Goal: Task Accomplishment & Management: Use online tool/utility

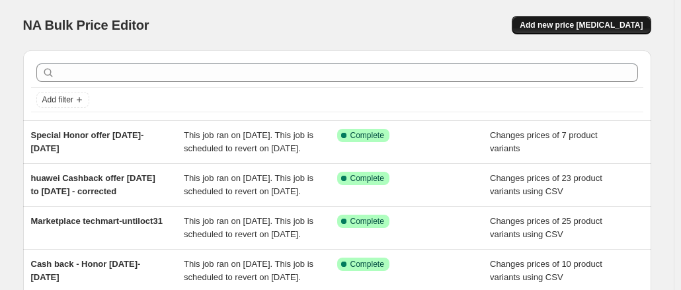
click at [602, 23] on span "Add new price [MEDICAL_DATA]" at bounding box center [581, 25] width 123 height 11
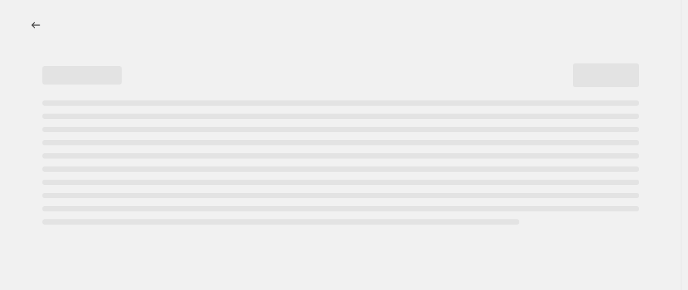
select select "percentage"
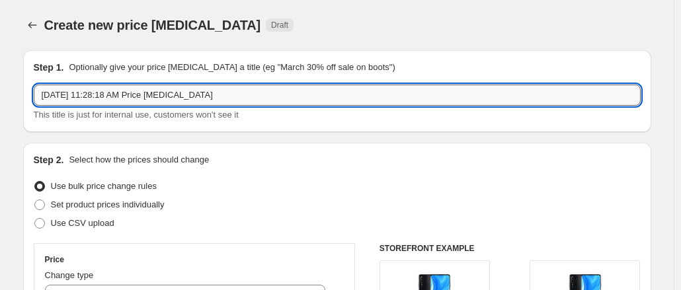
click at [251, 98] on input "Oct 5, 2025, 11:28:18 AM Price change job" at bounding box center [337, 95] width 607 height 21
drag, startPoint x: 251, startPoint y: 98, endPoint x: 7, endPoint y: 91, distance: 243.5
type input "M"
drag, startPoint x: 187, startPoint y: 88, endPoint x: 95, endPoint y: 93, distance: 92.1
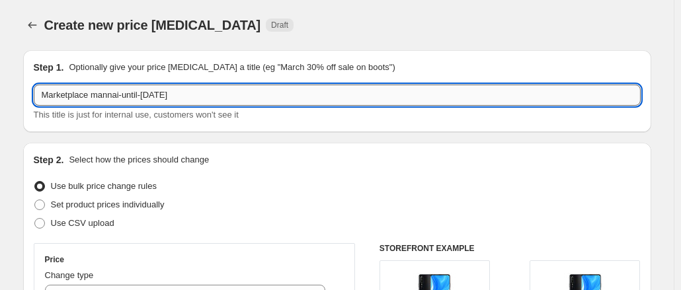
click at [95, 93] on input "Marketplace mannai-until-oct31" at bounding box center [337, 95] width 607 height 21
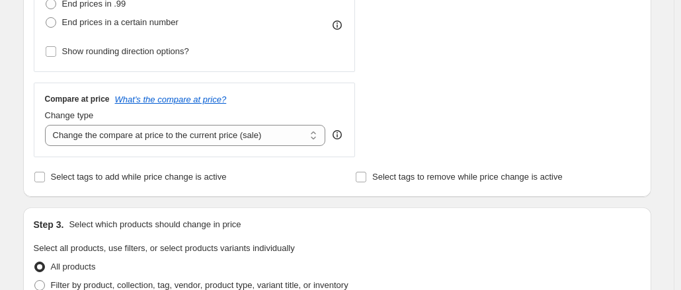
scroll to position [331, 0]
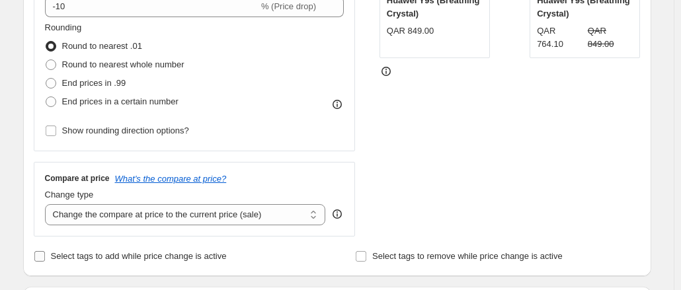
type input "Marketplace mannai-until-oct31"
click at [45, 257] on input "Select tags to add while price change is active" at bounding box center [39, 256] width 11 height 11
checkbox input "true"
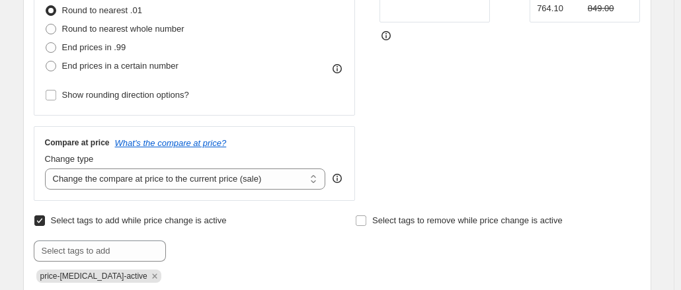
scroll to position [463, 0]
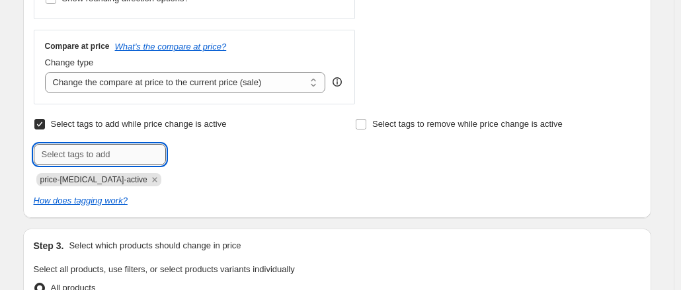
click at [140, 157] on input "text" at bounding box center [100, 154] width 132 height 21
paste input "mannai-until-oct31"
type input "mannai-until-oct31"
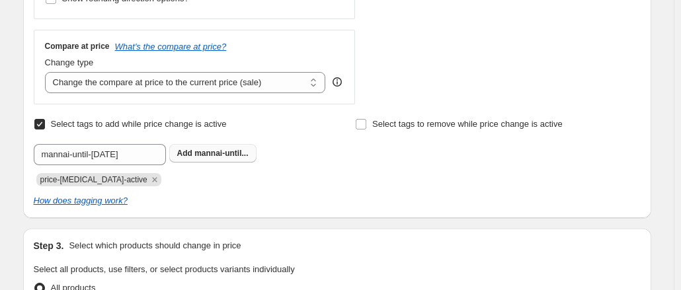
click at [208, 151] on span "mannai-until..." at bounding box center [221, 153] width 54 height 9
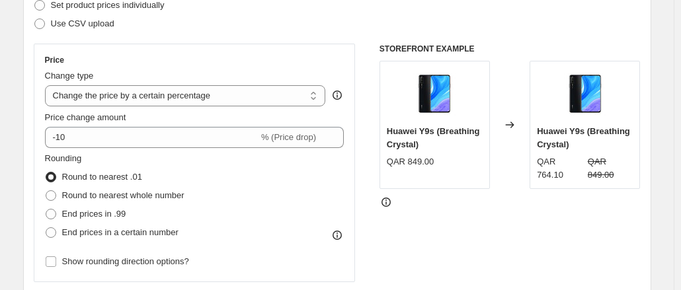
scroll to position [198, 0]
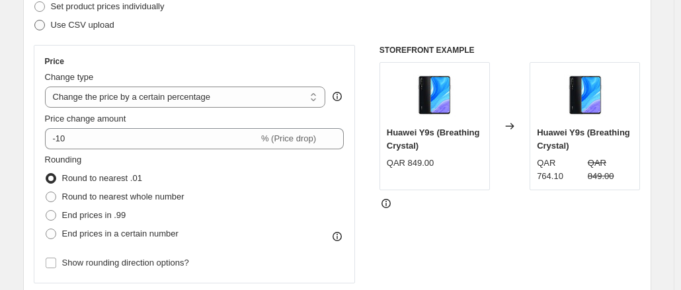
click at [42, 19] on label "Use CSV upload" at bounding box center [74, 25] width 81 height 19
click at [35, 20] on input "Use CSV upload" at bounding box center [34, 20] width 1 height 1
radio input "true"
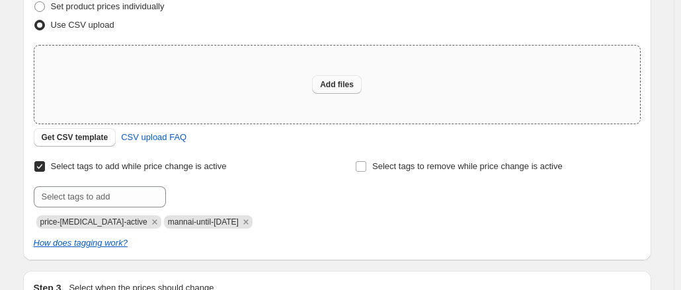
click at [327, 81] on span "Add files" at bounding box center [337, 84] width 34 height 11
click at [86, 138] on span "Get CSV template" at bounding box center [75, 137] width 67 height 11
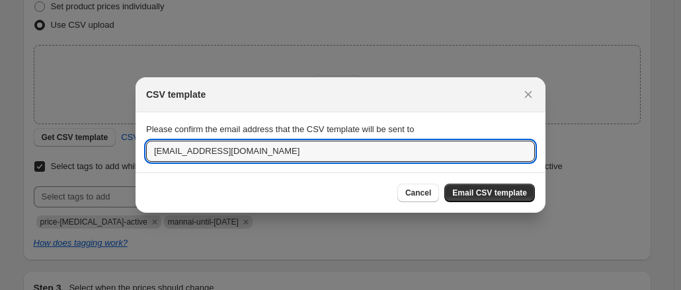
drag, startPoint x: 214, startPoint y: 153, endPoint x: 137, endPoint y: 153, distance: 76.7
click at [137, 153] on section "Please confirm the email address that the CSV template will be sent to sales_ma…" at bounding box center [341, 142] width 410 height 60
type input "spius@starlink.qa"
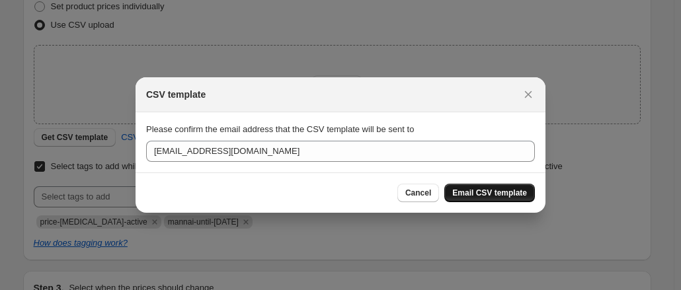
click at [499, 191] on span "Email CSV template" at bounding box center [489, 193] width 75 height 11
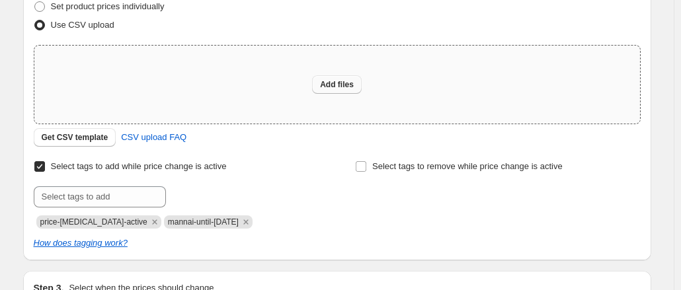
click at [338, 84] on span "Add files" at bounding box center [337, 84] width 34 height 11
type input "C:\fakepath\csv_template_user_10815Mannai.csv"
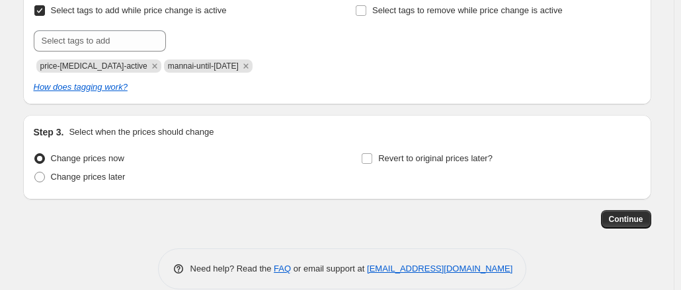
scroll to position [380, 0]
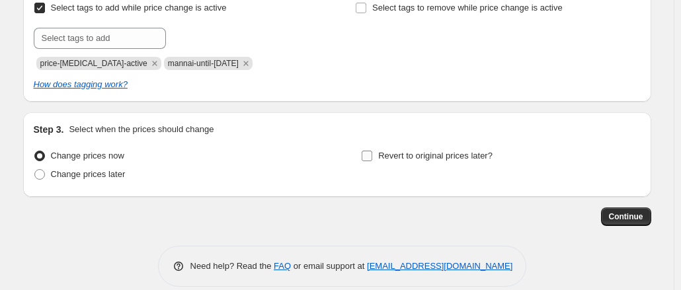
click at [368, 157] on input "Revert to original prices later?" at bounding box center [367, 156] width 11 height 11
checkbox input "true"
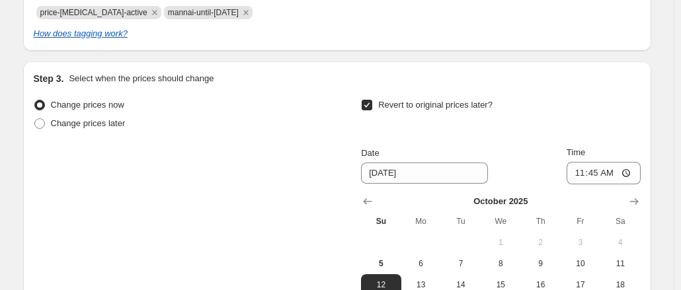
scroll to position [579, 0]
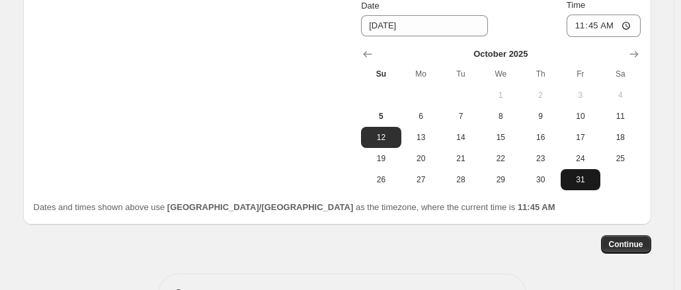
click at [587, 178] on span "31" at bounding box center [580, 180] width 29 height 11
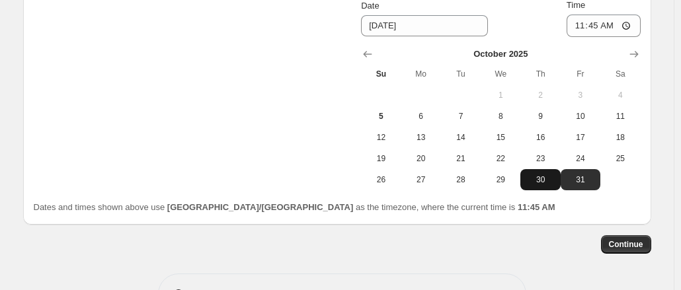
click at [541, 178] on span "30" at bounding box center [540, 180] width 29 height 11
type input "10/30/2025"
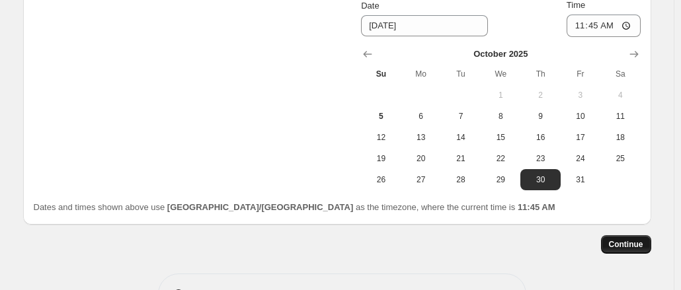
click at [627, 245] on span "Continue" at bounding box center [626, 244] width 34 height 11
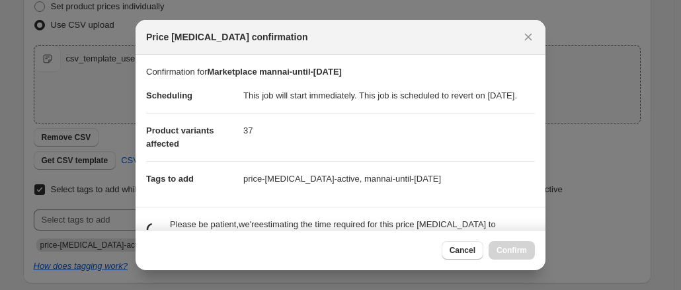
scroll to position [0, 0]
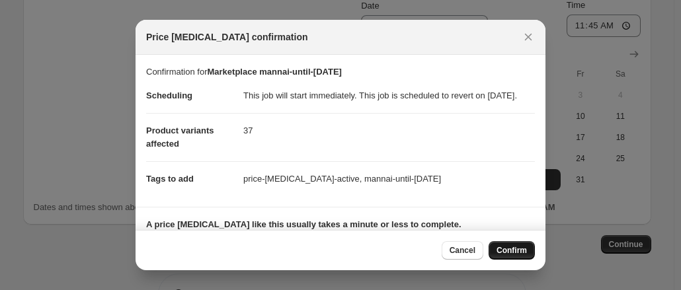
click at [508, 251] on span "Confirm" at bounding box center [512, 250] width 30 height 11
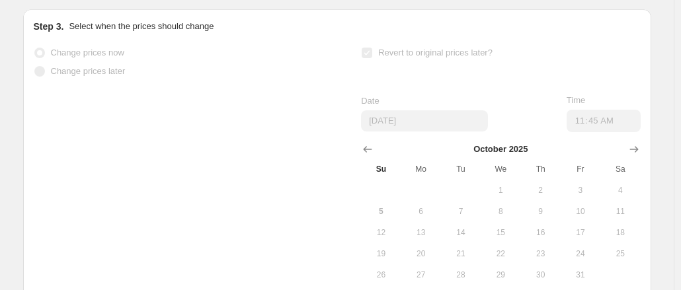
scroll to position [613, 0]
